Goal: Task Accomplishment & Management: Manage account settings

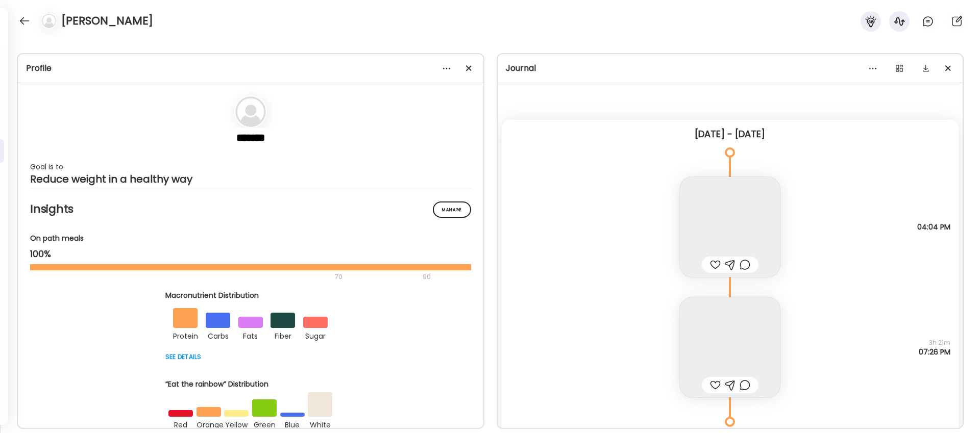
scroll to position [10043, 0]
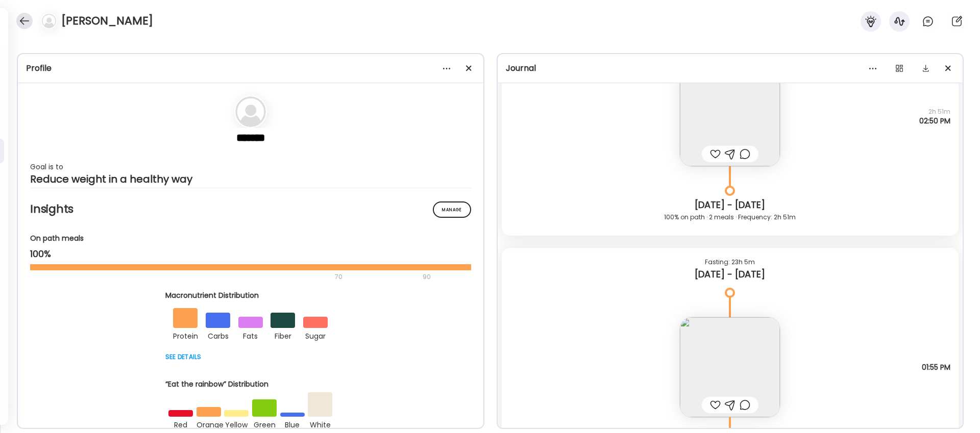
click at [24, 20] on div at bounding box center [24, 21] width 16 height 16
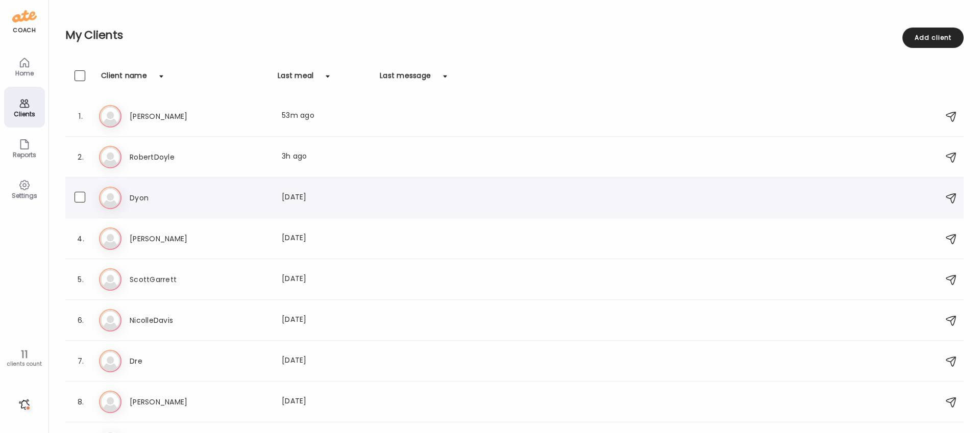
click at [150, 196] on h3 "Dyon" at bounding box center [175, 198] width 90 height 12
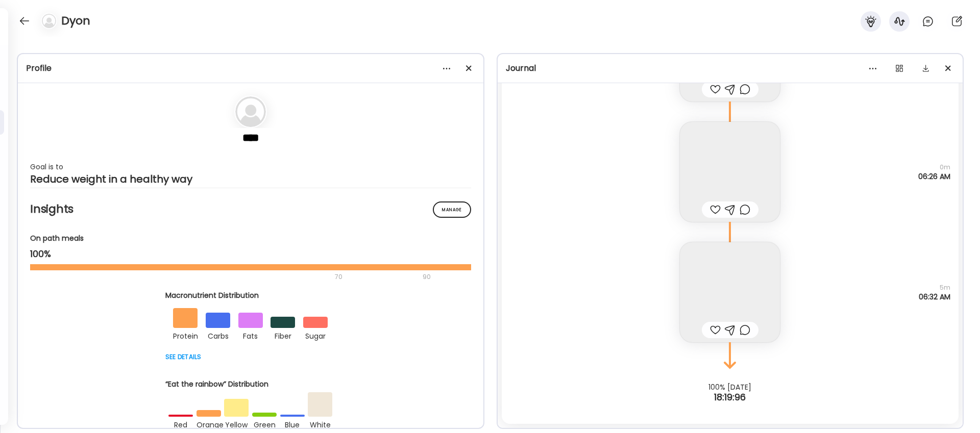
scroll to position [5186, 0]
click at [472, 66] on div at bounding box center [469, 68] width 20 height 20
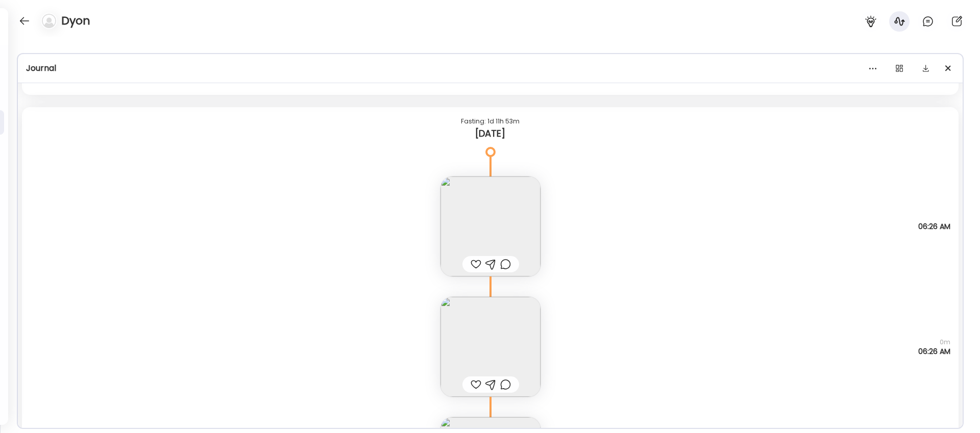
scroll to position [5010, 0]
click at [508, 212] on img at bounding box center [491, 228] width 100 height 100
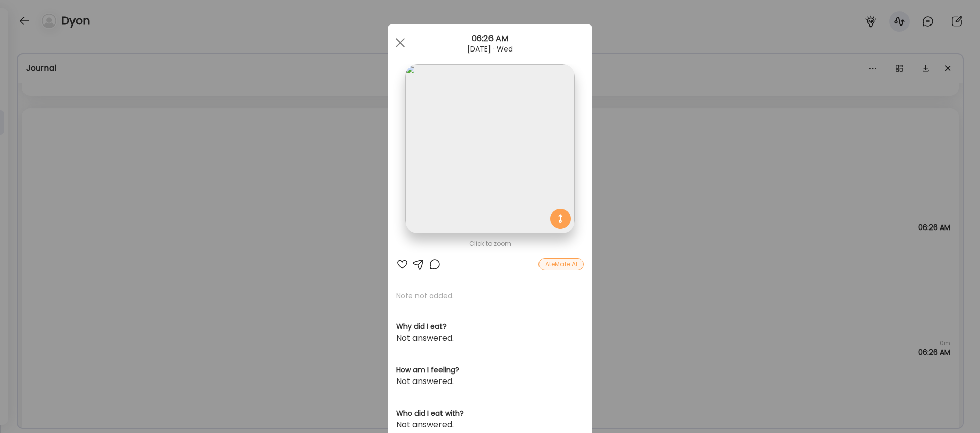
click at [496, 184] on img at bounding box center [489, 148] width 169 height 169
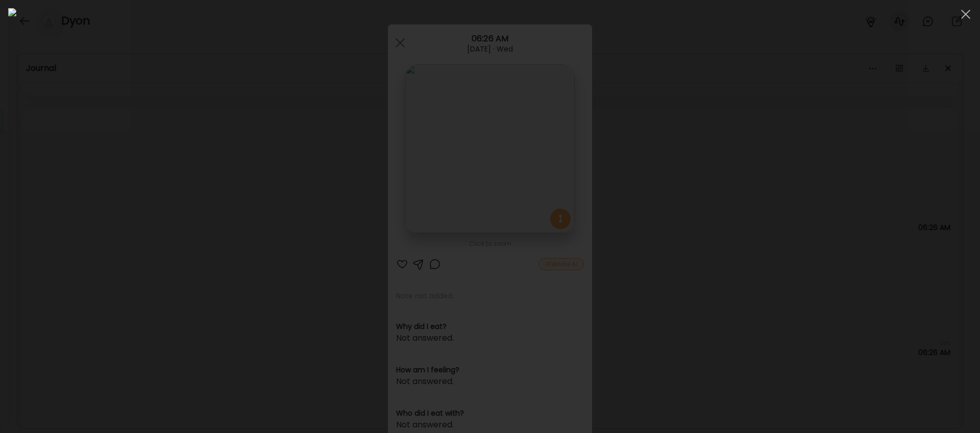
click at [229, 129] on div at bounding box center [490, 216] width 964 height 417
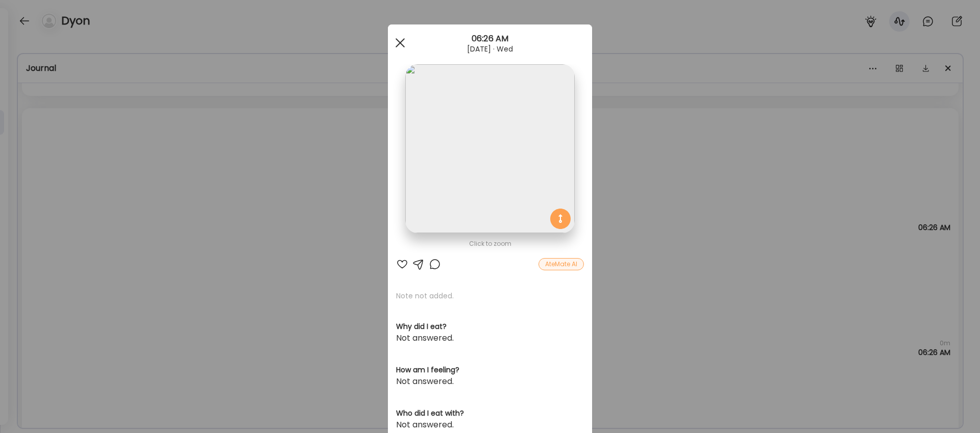
click at [402, 41] on span at bounding box center [400, 42] width 9 height 9
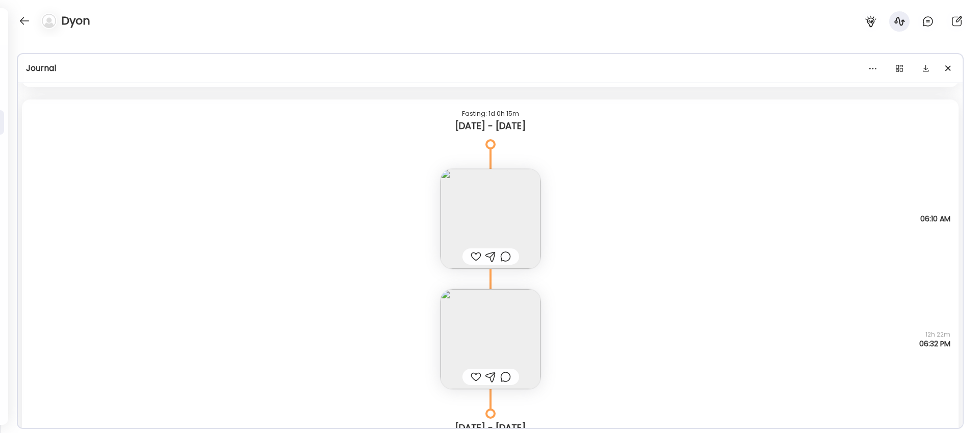
scroll to position [4646, 0]
click at [495, 335] on img at bounding box center [491, 340] width 100 height 100
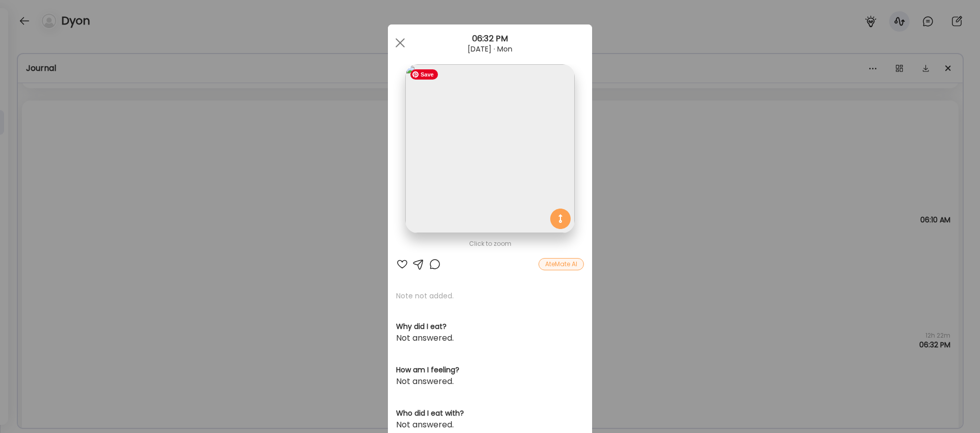
click at [495, 164] on img at bounding box center [489, 148] width 169 height 169
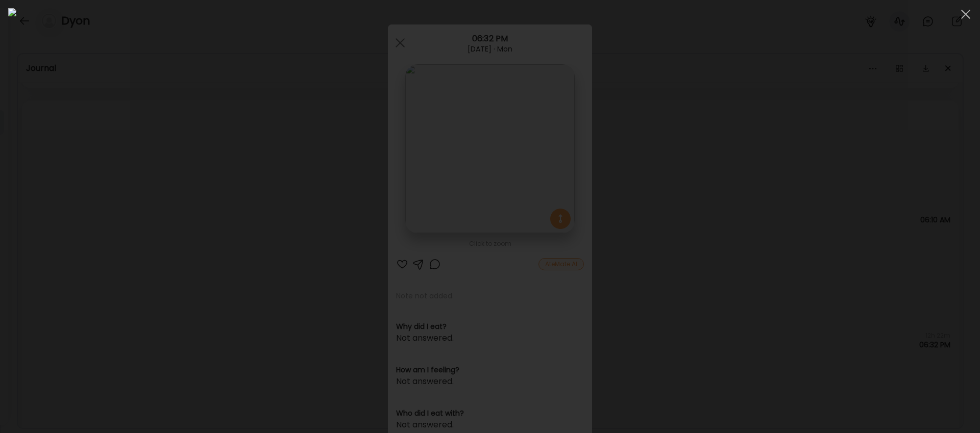
click at [741, 128] on div at bounding box center [490, 216] width 964 height 417
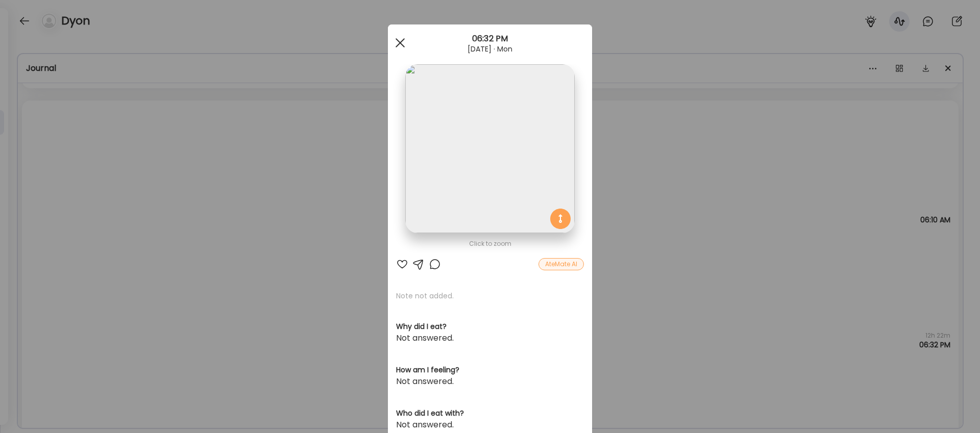
click at [401, 40] on span at bounding box center [400, 42] width 9 height 9
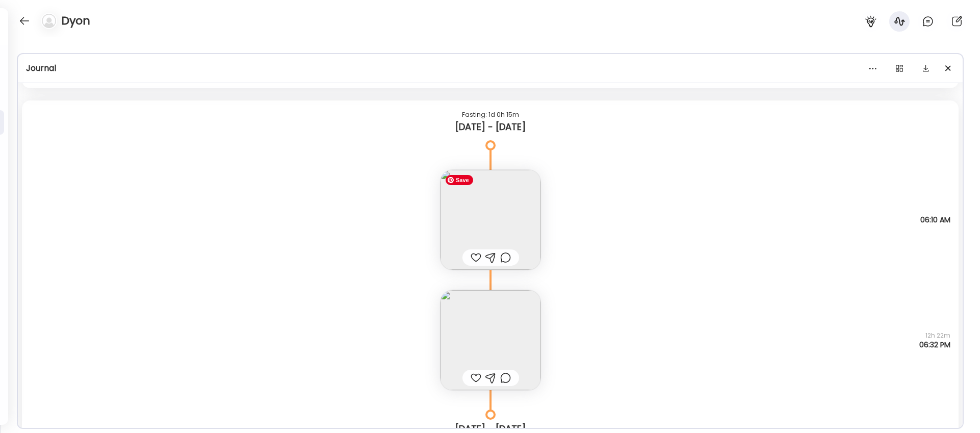
click at [504, 193] on img at bounding box center [491, 220] width 100 height 100
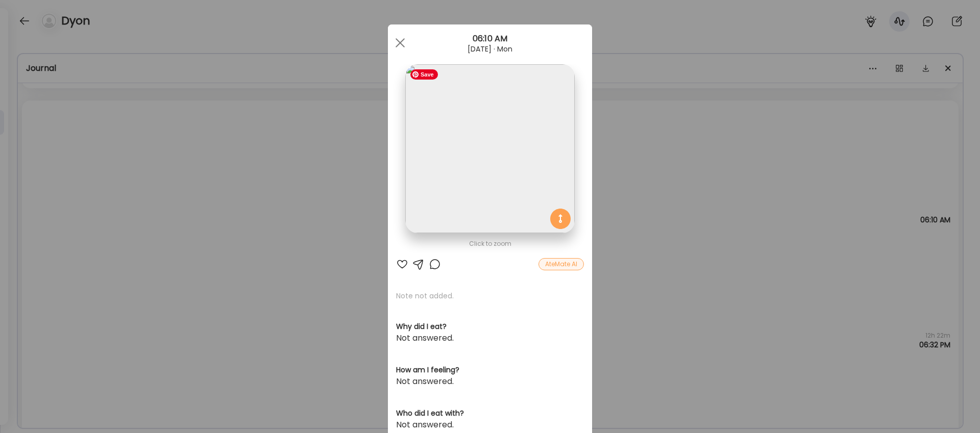
click at [506, 162] on img at bounding box center [489, 148] width 169 height 169
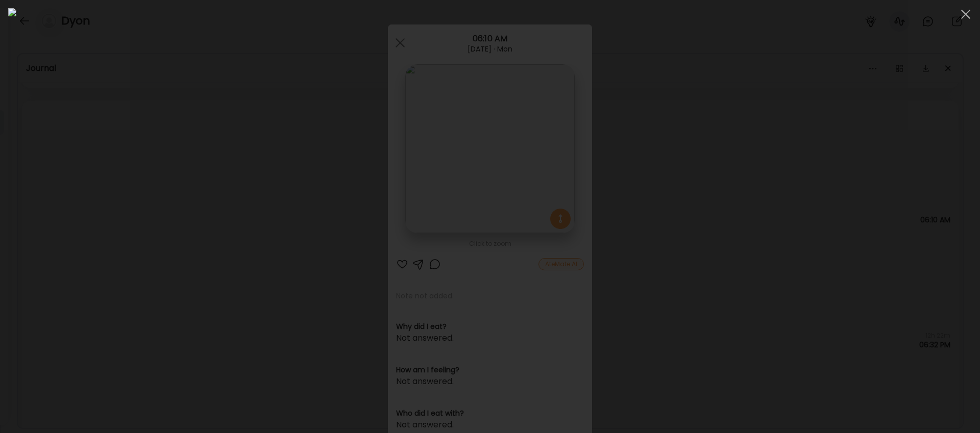
click at [749, 76] on div at bounding box center [490, 216] width 964 height 417
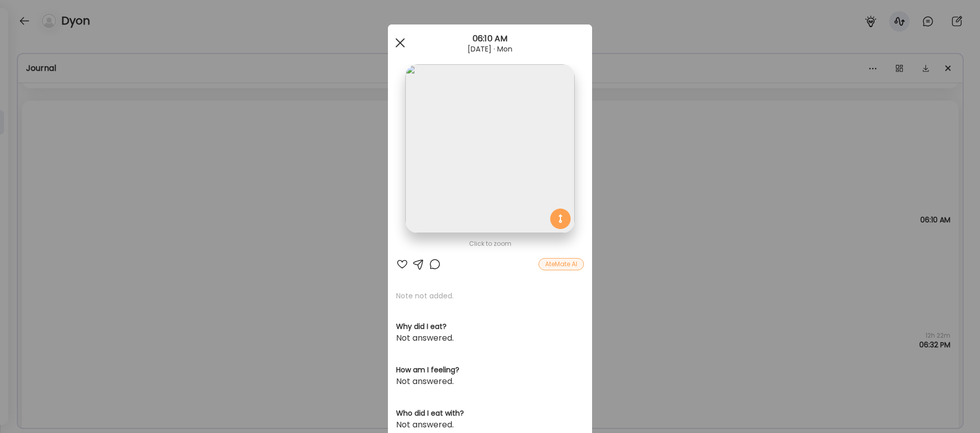
click at [399, 42] on span at bounding box center [400, 42] width 9 height 9
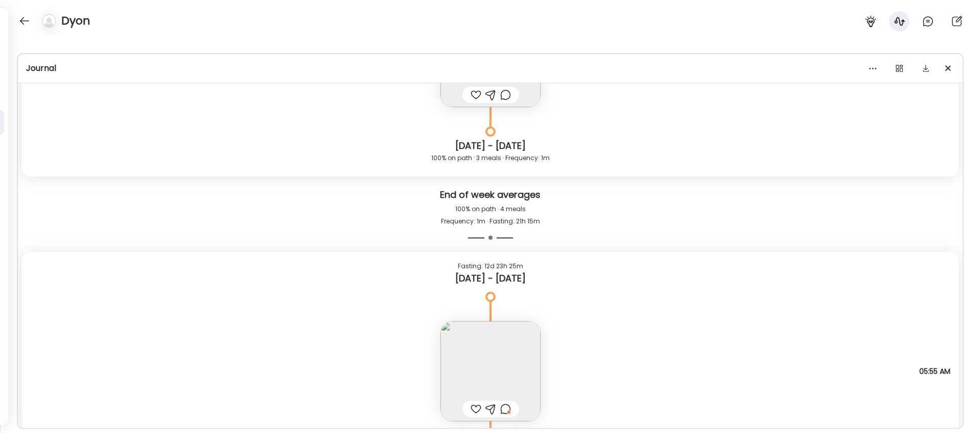
scroll to position [4243, 0]
click at [500, 351] on img at bounding box center [491, 373] width 100 height 100
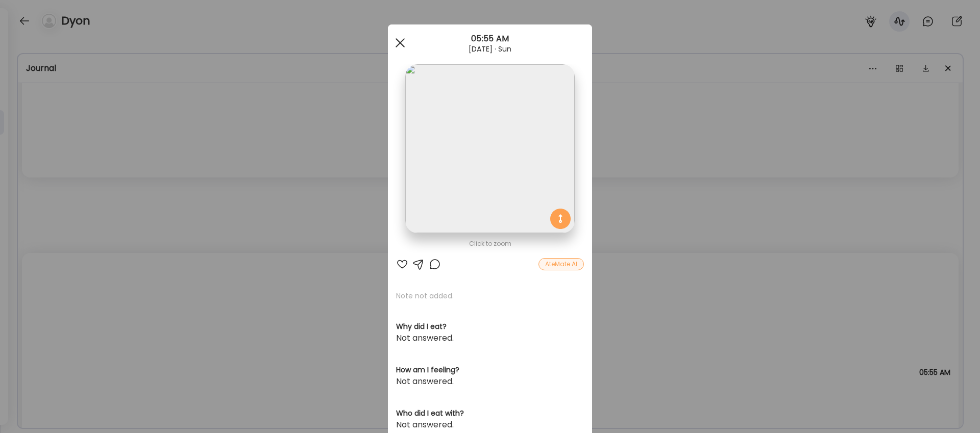
click at [400, 41] on span at bounding box center [400, 42] width 9 height 9
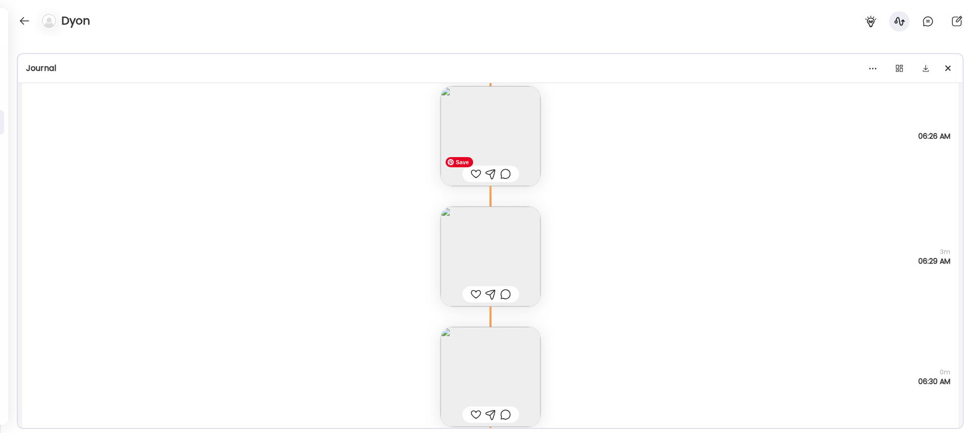
scroll to position [3923, 0]
click at [502, 358] on img at bounding box center [491, 378] width 100 height 100
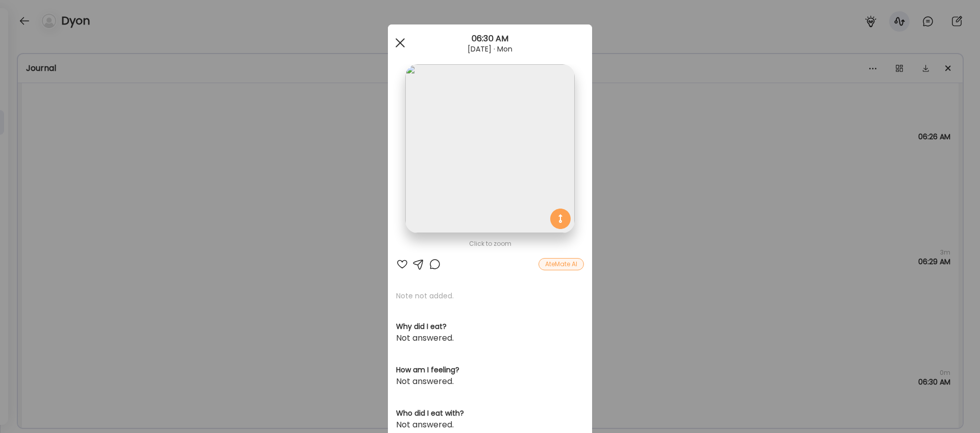
click at [403, 42] on div at bounding box center [400, 43] width 20 height 20
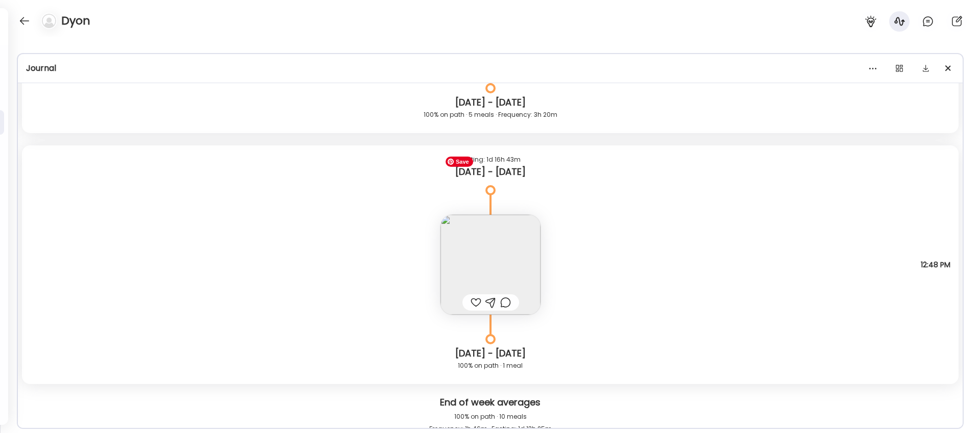
scroll to position [3228, 0]
click at [506, 266] on img at bounding box center [491, 266] width 100 height 100
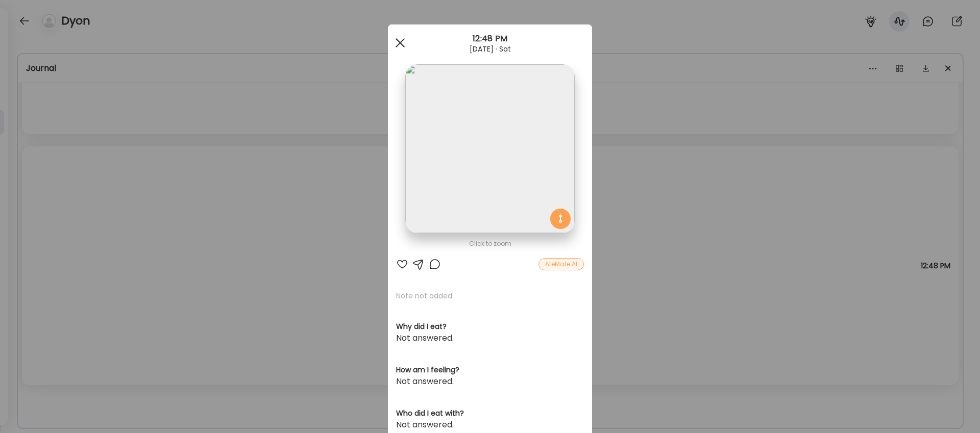
click at [399, 44] on div at bounding box center [400, 43] width 20 height 20
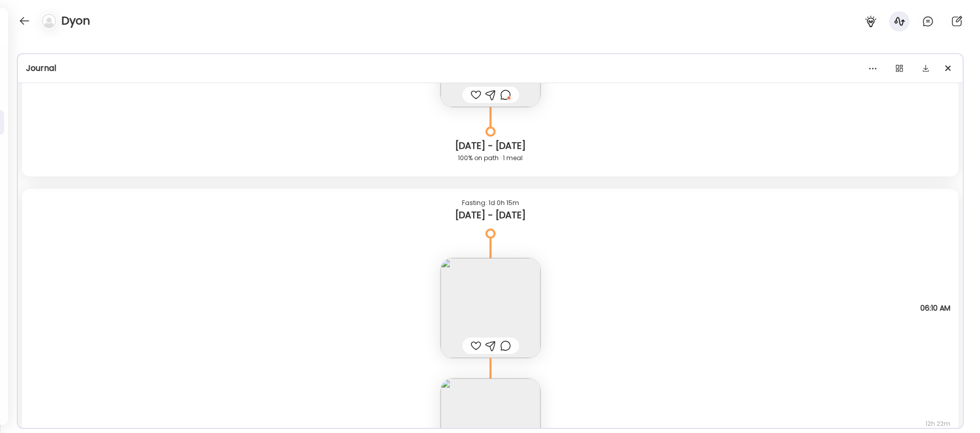
scroll to position [4573, 0]
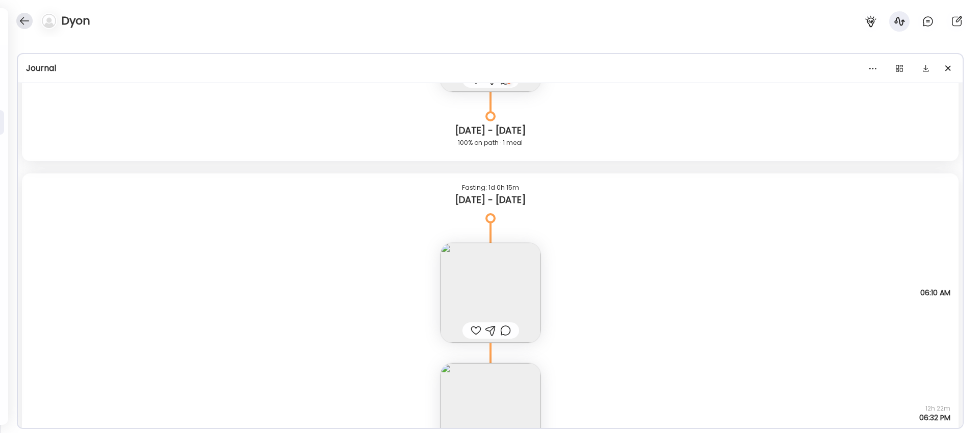
click at [26, 22] on div at bounding box center [24, 21] width 16 height 16
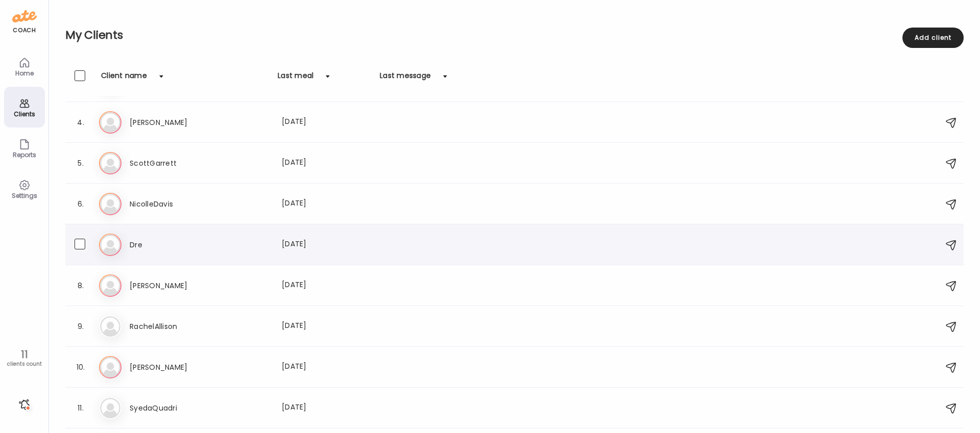
scroll to position [151, 0]
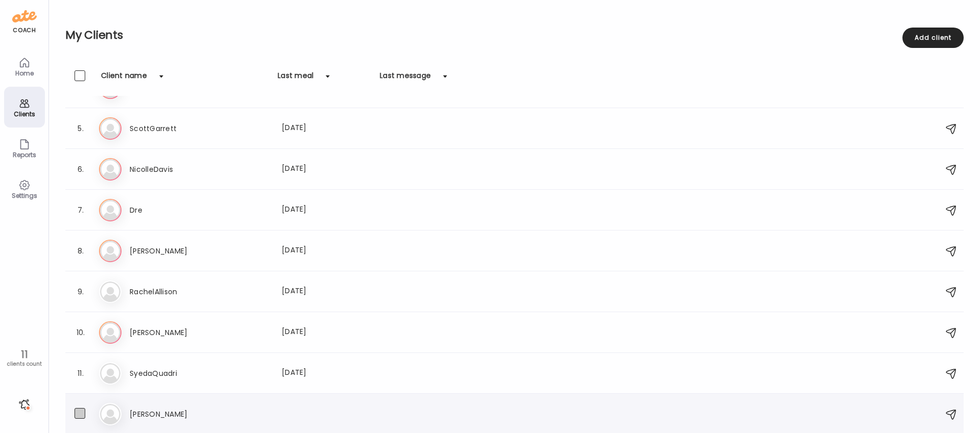
click at [82, 412] on span at bounding box center [80, 413] width 11 height 11
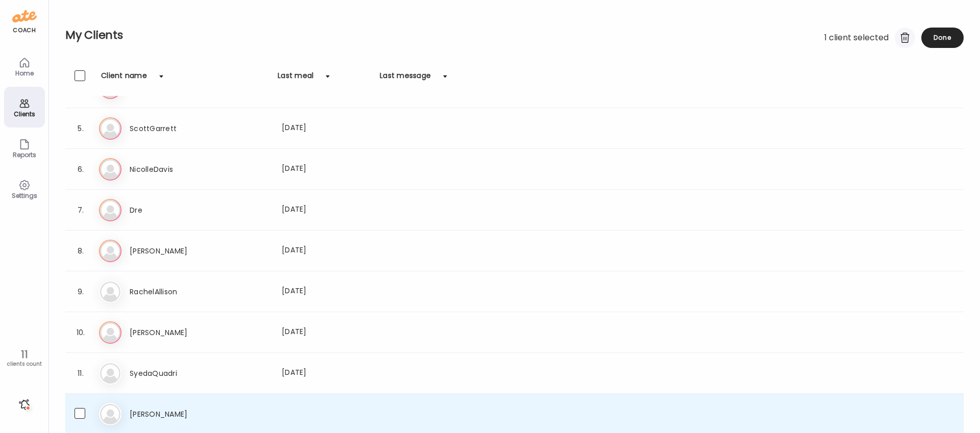
click at [906, 39] on div at bounding box center [905, 38] width 20 height 20
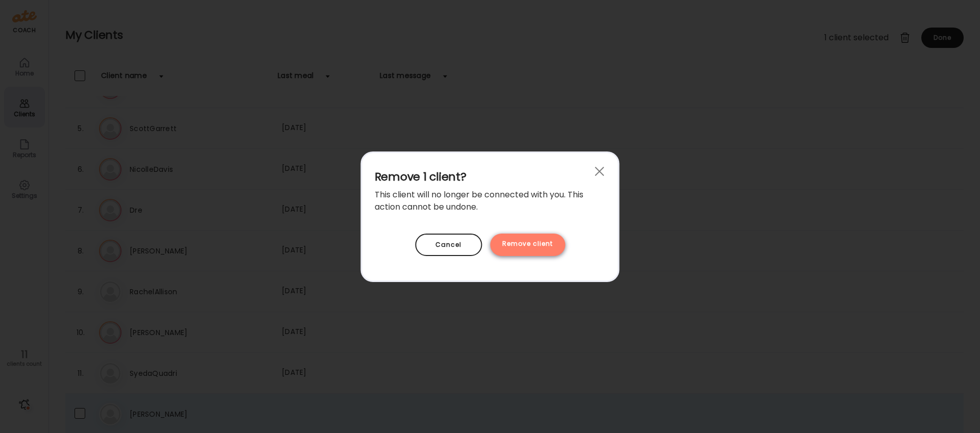
click at [543, 248] on div "Remove client" at bounding box center [527, 245] width 75 height 22
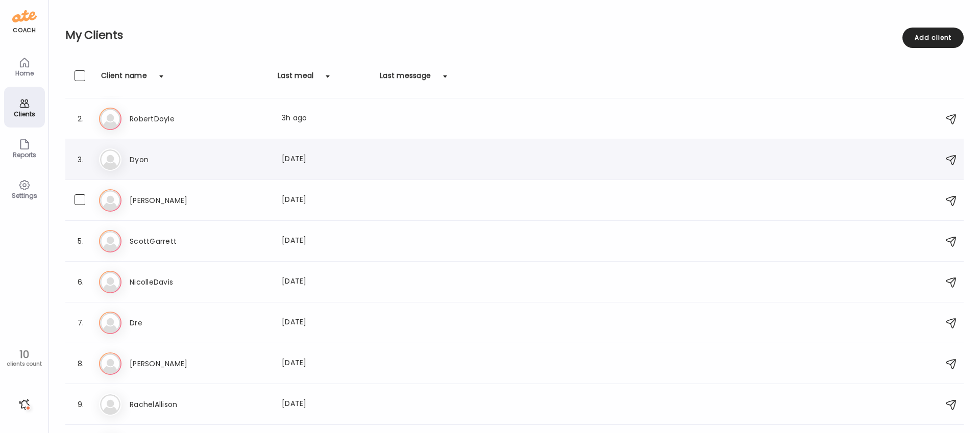
scroll to position [0, 0]
